Goal: Transaction & Acquisition: Subscribe to service/newsletter

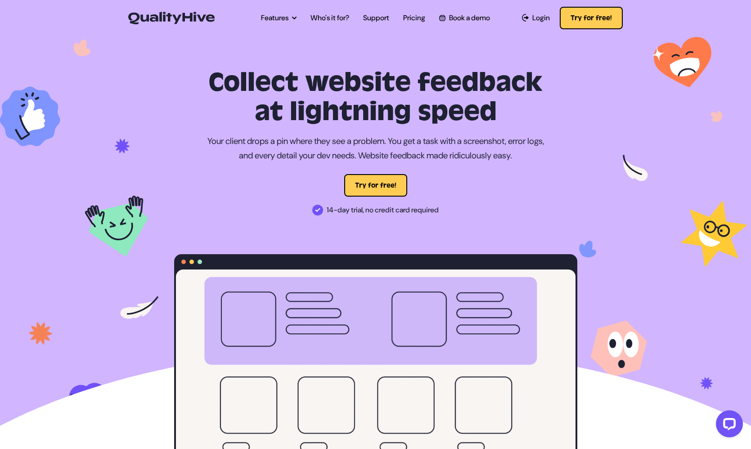
click at [160, 207] on img at bounding box center [375, 241] width 751 height 414
click at [419, 20] on link "Pricing" at bounding box center [414, 18] width 22 height 11
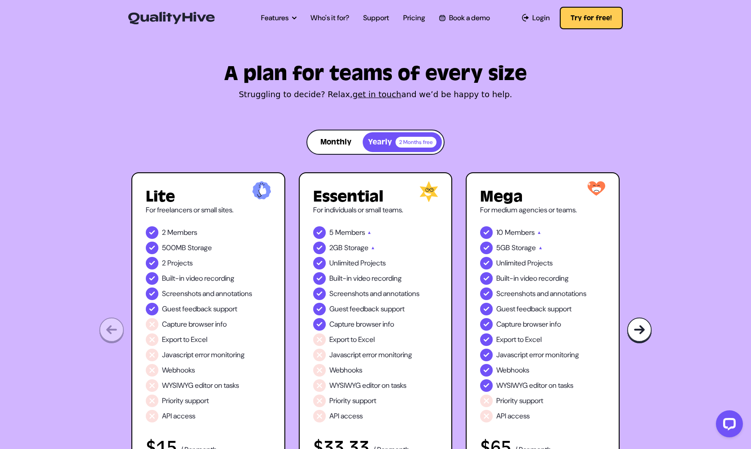
click at [113, 137] on div "A plan for teams of every size Struggling to decide? Relax, get in touch and we…" at bounding box center [375, 270] width 751 height 472
click at [124, 131] on div "A plan for teams of every size Struggling to decide? Relax, get in touch and we…" at bounding box center [375, 286] width 503 height 441
click at [118, 122] on div "A plan for teams of every size Struggling to decide? Relax, get in touch and we…" at bounding box center [375, 270] width 751 height 472
